Goal: Task Accomplishment & Management: Complete application form

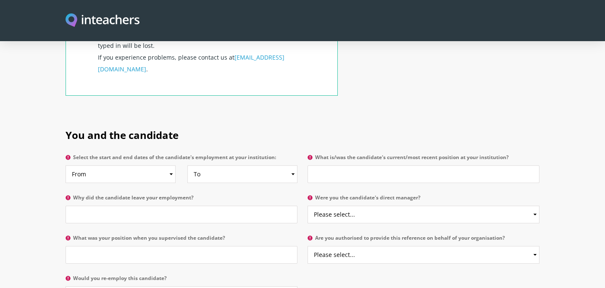
scroll to position [367, 0]
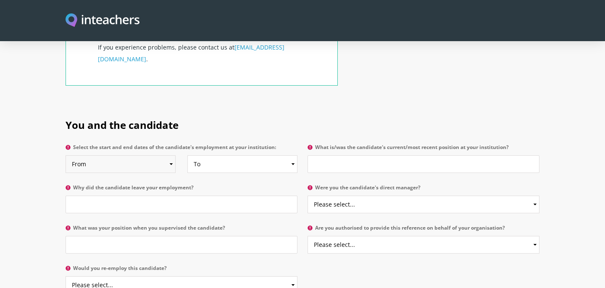
click at [169, 155] on select "From 2025 2024 2023 2022 2021 2020 2019 2018 2017 2016 2015 2014 2013 2012 2011…" at bounding box center [121, 164] width 110 height 18
select select "2024"
click at [66, 155] on select "From 2025 2024 2023 2022 2021 2020 2019 2018 2017 2016 2015 2014 2013 2012 2011…" at bounding box center [121, 164] width 110 height 18
click at [224, 155] on select "To Currently 2025 2024 2023 2022 2021 2020 2019 2018 2017 2016 2015 2014 2013 2…" at bounding box center [242, 164] width 110 height 18
select select "2024"
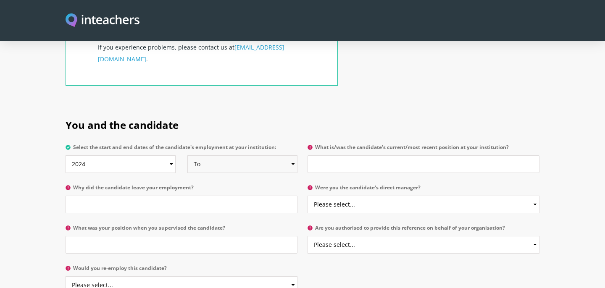
click at [187, 155] on select "To Currently 2025 2024 2023 2022 2021 2020 2019 2018 2017 2016 2015 2014 2013 2…" at bounding box center [242, 164] width 110 height 18
click at [153, 196] on input "Why did the candidate leave your employment?" at bounding box center [182, 205] width 232 height 18
type input "It was a short term cover post"
click at [124, 236] on input "What was your position when you supervised the candidate?" at bounding box center [182, 245] width 232 height 18
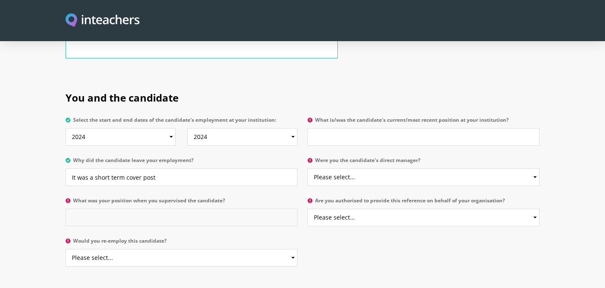
scroll to position [395, 0]
type input "Cover teacher"
click at [121, 248] on select "Please select... Yes No" at bounding box center [182, 257] width 232 height 18
select select "Yes"
click at [66, 248] on select "Please select... Yes No" at bounding box center [182, 257] width 232 height 18
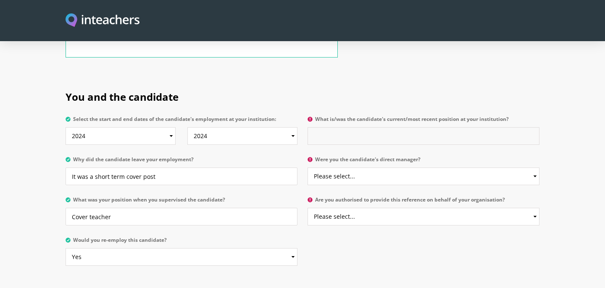
click at [375, 127] on input "What is/was the candidate's current/most recent position at your institution?" at bounding box center [424, 136] width 232 height 18
type input "Dance and Drama cover teacher"
click at [367, 168] on select "Please select... Yes No" at bounding box center [424, 177] width 232 height 18
select select "Yes"
click at [308, 168] on select "Please select... Yes No" at bounding box center [424, 177] width 232 height 18
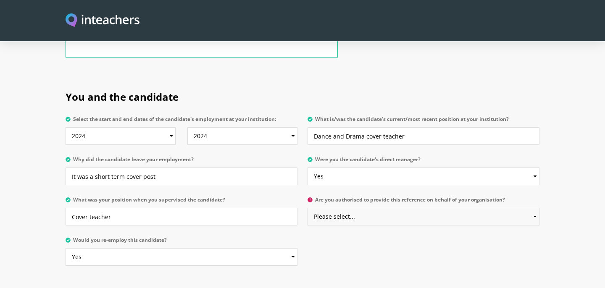
click at [365, 208] on select "Please select... Yes No" at bounding box center [424, 217] width 232 height 18
select select "Yes"
click at [308, 208] on select "Please select... Yes No" at bounding box center [424, 217] width 232 height 18
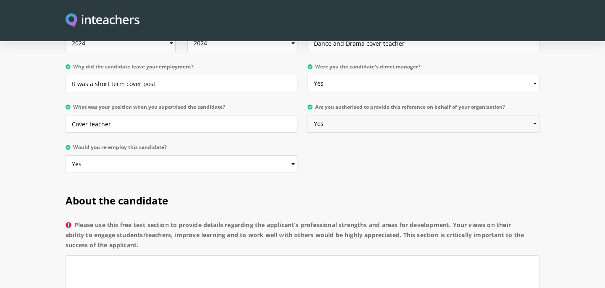
scroll to position [543, 0]
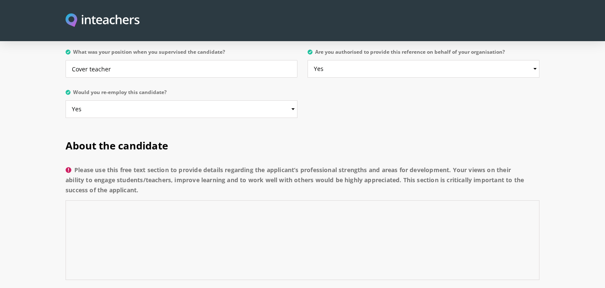
click at [234, 205] on textarea "Please use this free text section to provide details regarding the applicant’s …" at bounding box center [303, 240] width 474 height 80
paste textarea "Mr. [PERSON_NAME] has made a positive impression during his time with us. Our P…"
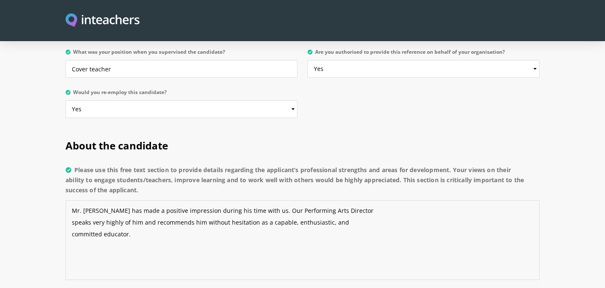
click at [121, 200] on textarea "Mr. [PERSON_NAME] has made a positive impression during his time with us. Our P…" at bounding box center [303, 240] width 474 height 80
click at [261, 200] on textarea "Mr. [PERSON_NAME] made a positive impression during his time with us. Our Perfo…" at bounding box center [303, 240] width 474 height 80
click at [361, 200] on textarea "Mr. [PERSON_NAME] made a positive impression during his time with us. As the Pe…" at bounding box center [303, 240] width 474 height 80
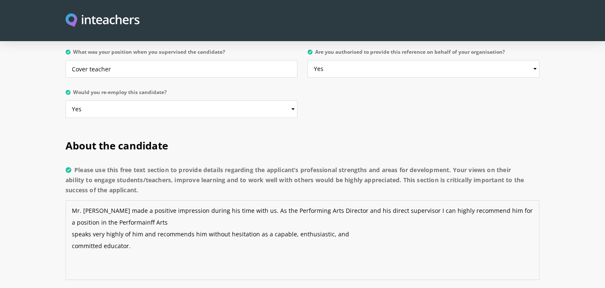
click at [108, 201] on textarea "Mr. [PERSON_NAME] made a positive impression during his time with us. As the Pe…" at bounding box center [303, 240] width 474 height 80
click at [142, 200] on textarea "Mr. [PERSON_NAME] made a positive impression during his time with us. As the Pe…" at bounding box center [303, 240] width 474 height 80
drag, startPoint x: 291, startPoint y: 213, endPoint x: 65, endPoint y: 211, distance: 226.1
click at [66, 210] on textarea "Mr. [PERSON_NAME] made a positive impression during his time with us. As the Pe…" at bounding box center [303, 240] width 474 height 80
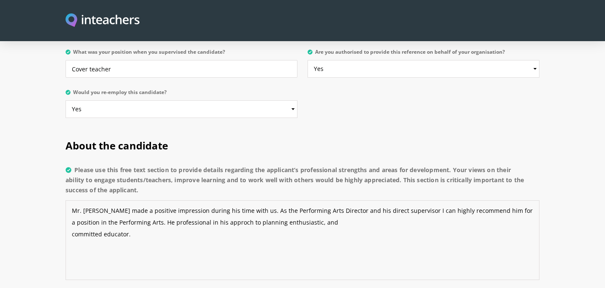
click at [194, 200] on textarea "Mr. [PERSON_NAME] made a positive impression during his time with us. As the Pe…" at bounding box center [303, 240] width 474 height 80
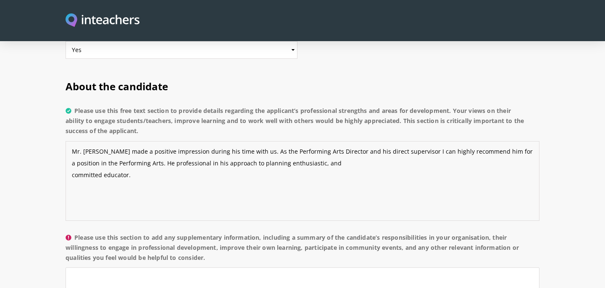
scroll to position [603, 0]
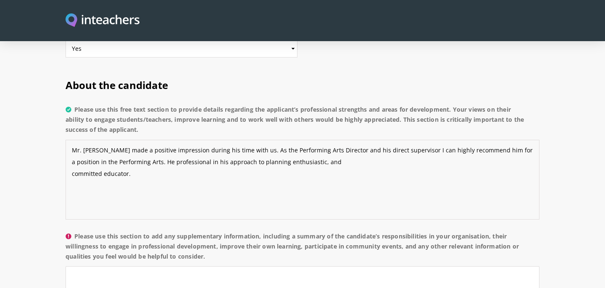
drag, startPoint x: 147, startPoint y: 154, endPoint x: 70, endPoint y: 127, distance: 81.7
click at [68, 140] on textarea "Mr. [PERSON_NAME] made a positive impression during his time with us. As the Pe…" at bounding box center [303, 180] width 474 height 80
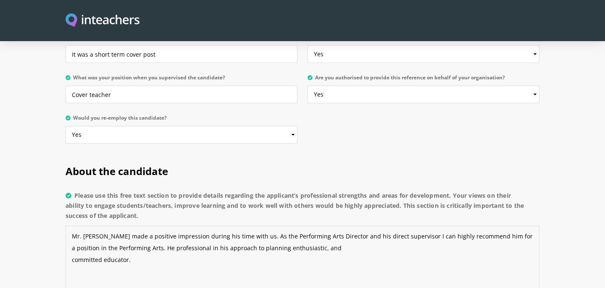
scroll to position [622, 0]
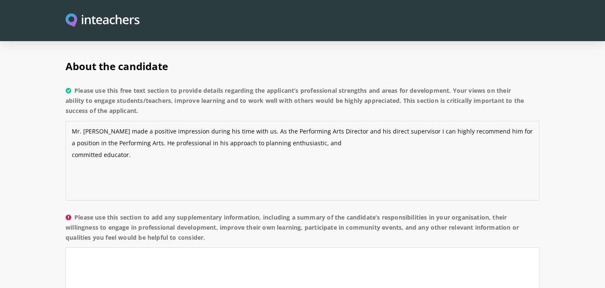
click at [246, 136] on textarea "Mr. [PERSON_NAME] made a positive impression during his time with us. As the Pe…" at bounding box center [303, 161] width 474 height 80
click at [139, 121] on textarea "Mr. [PERSON_NAME] made a positive impression during his time with us. As the Pe…" at bounding box center [303, 161] width 474 height 80
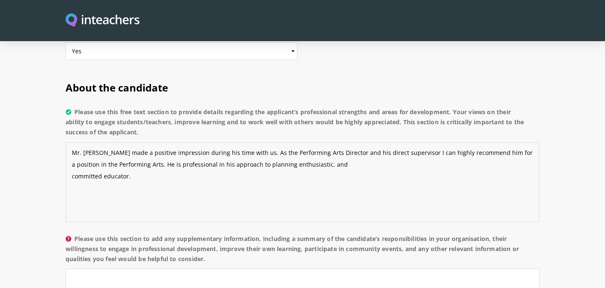
scroll to position [600, 0]
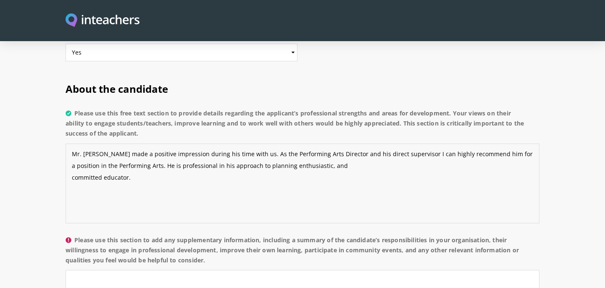
click at [369, 150] on textarea "Mr. [PERSON_NAME] made a positive impression during his time with us. As the Pe…" at bounding box center [303, 184] width 474 height 80
click at [256, 144] on textarea "Mr. [PERSON_NAME] made a positive impression during his time with us. As the Pe…" at bounding box center [303, 184] width 474 height 80
click at [70, 153] on textarea "Mr. [PERSON_NAME] made a positive impression during his time with us. As the Pe…" at bounding box center [303, 184] width 474 height 80
click at [509, 144] on textarea "Mr. [PERSON_NAME] made a positive impression during his time with us. As the Pe…" at bounding box center [303, 184] width 474 height 80
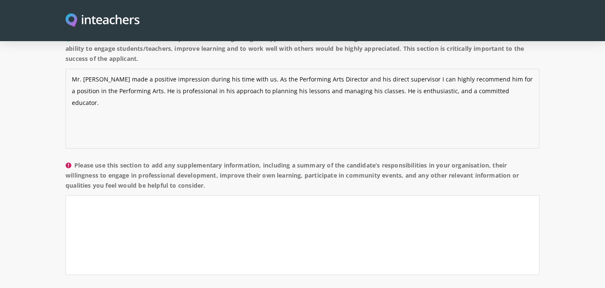
scroll to position [676, 0]
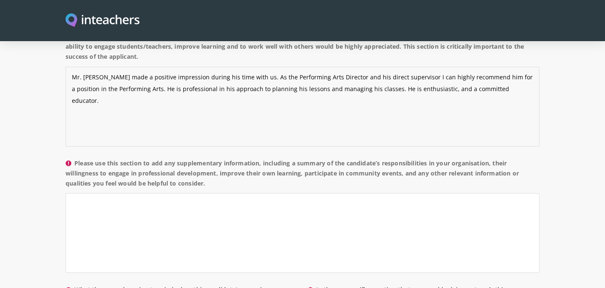
type textarea "Mr. [PERSON_NAME] made a positive impression during his time with us. As the Pe…"
click at [244, 193] on textarea "Please use this section to add any supplementary information, including a summa…" at bounding box center [303, 233] width 474 height 80
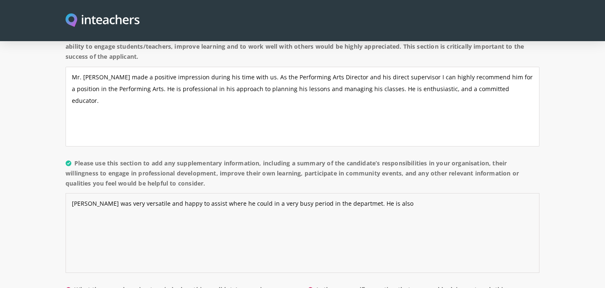
click at [344, 193] on textarea "[PERSON_NAME] was very versatile and happy to assist where he could in a very b…" at bounding box center [303, 233] width 474 height 80
click at [405, 193] on textarea "[PERSON_NAME] was very versatile and happy to assist where he could in a very b…" at bounding box center [303, 233] width 474 height 80
type textarea "[PERSON_NAME] was very versatile and happy to assist where he could in a very b…"
